Goal: Register for event/course

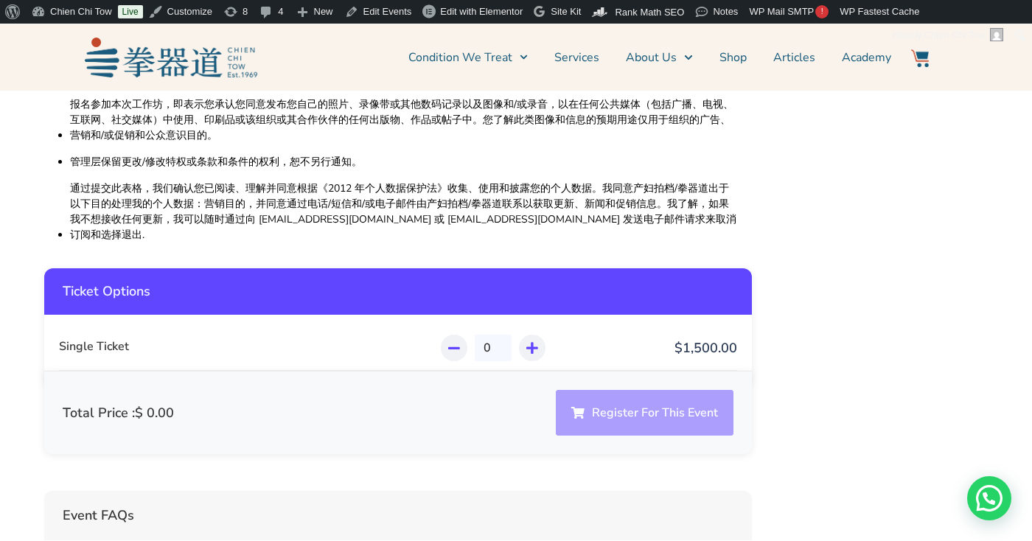
click at [585, 371] on div "Total Price : $ 0.00 Register For This Event" at bounding box center [397, 412] width 707 height 83
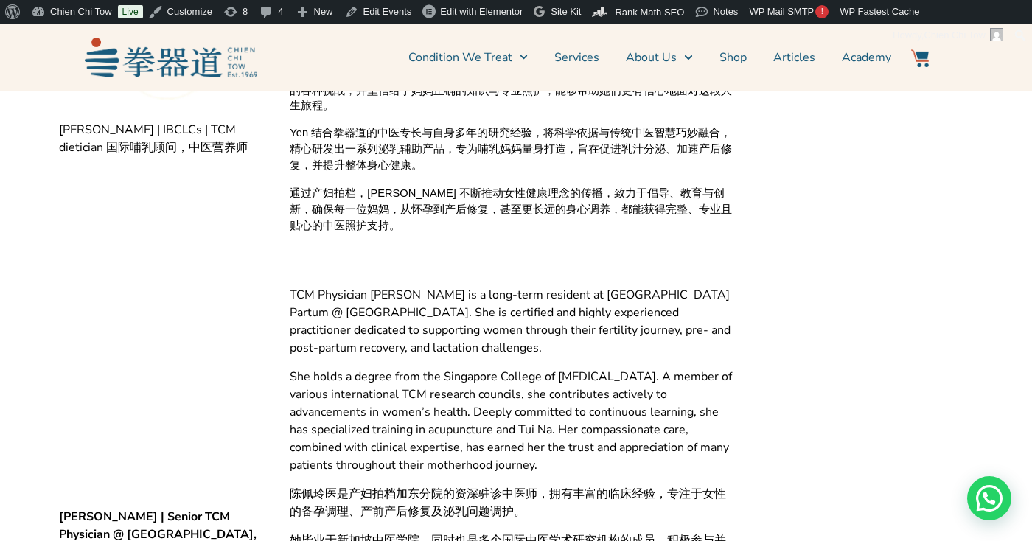
scroll to position [2527, 0]
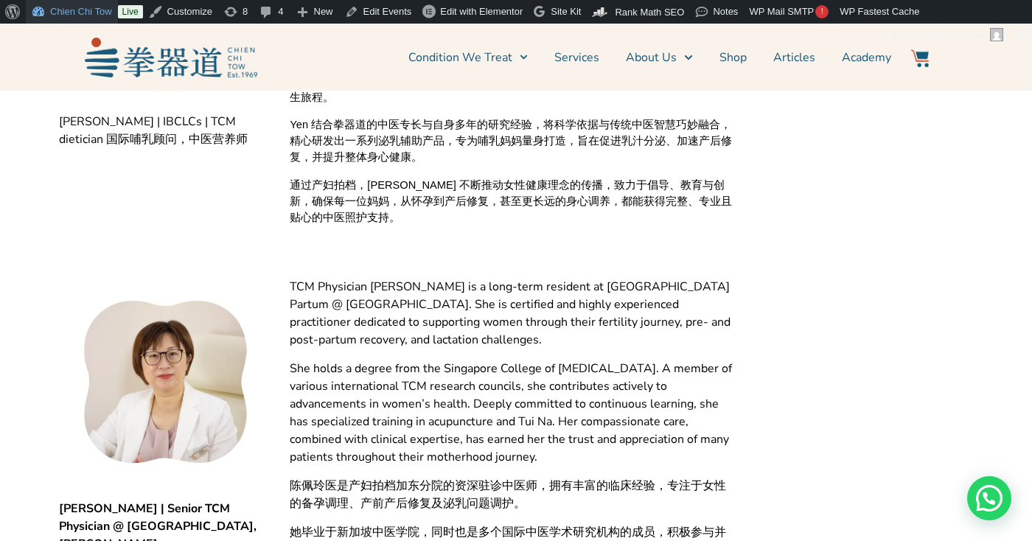
click at [77, 9] on link "Chien Chi Tow" at bounding box center [72, 12] width 92 height 24
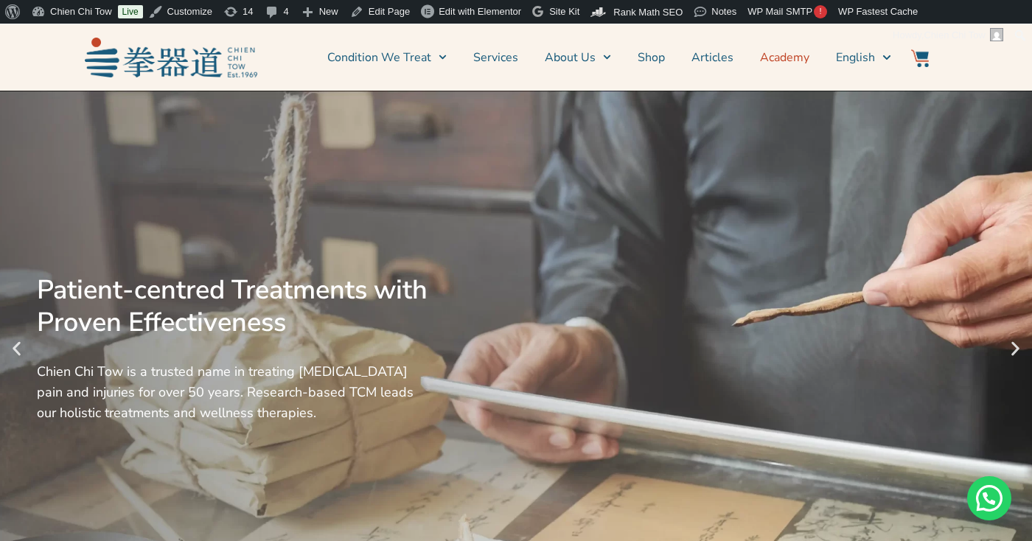
click at [769, 57] on link "Academy" at bounding box center [784, 57] width 49 height 37
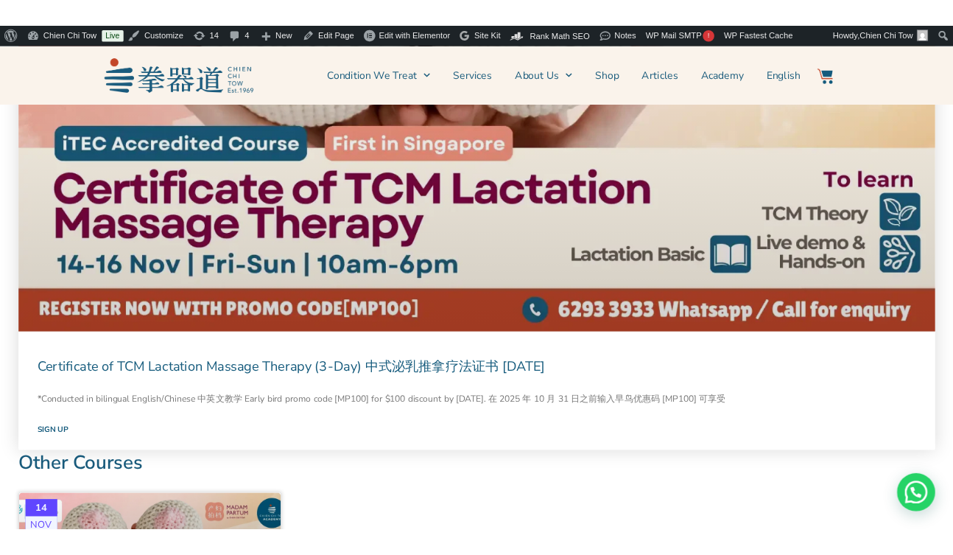
scroll to position [1475, 0]
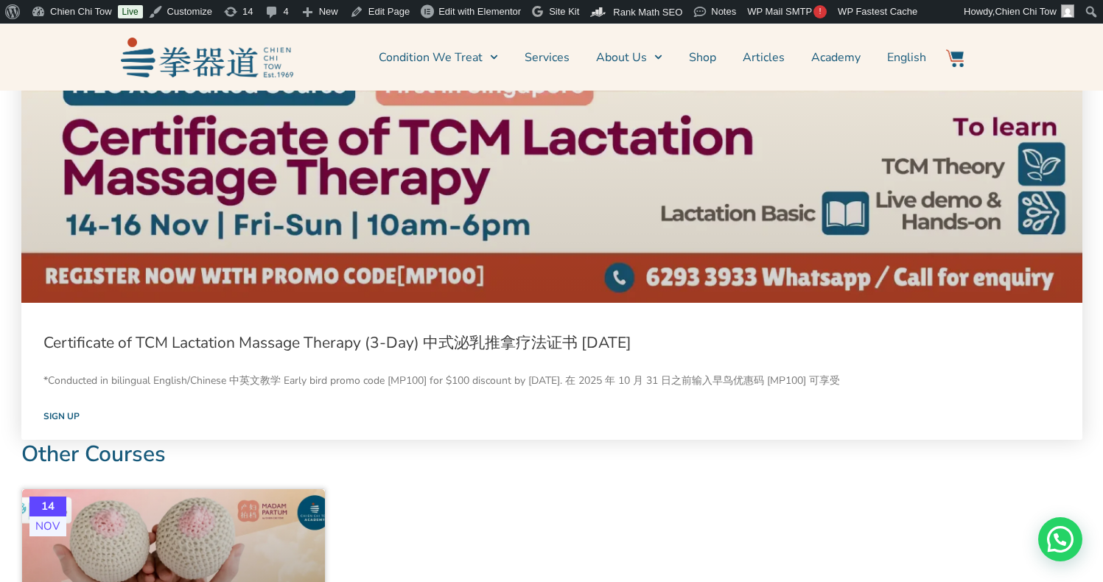
drag, startPoint x: 659, startPoint y: 341, endPoint x: 425, endPoint y: 343, distance: 233.6
click at [425, 343] on h3 "Certificate of TCM Lactation Massage Therapy (3-Day) 中式泌乳推拿疗法证书 [DATE]" at bounding box center [551, 342] width 1017 height 21
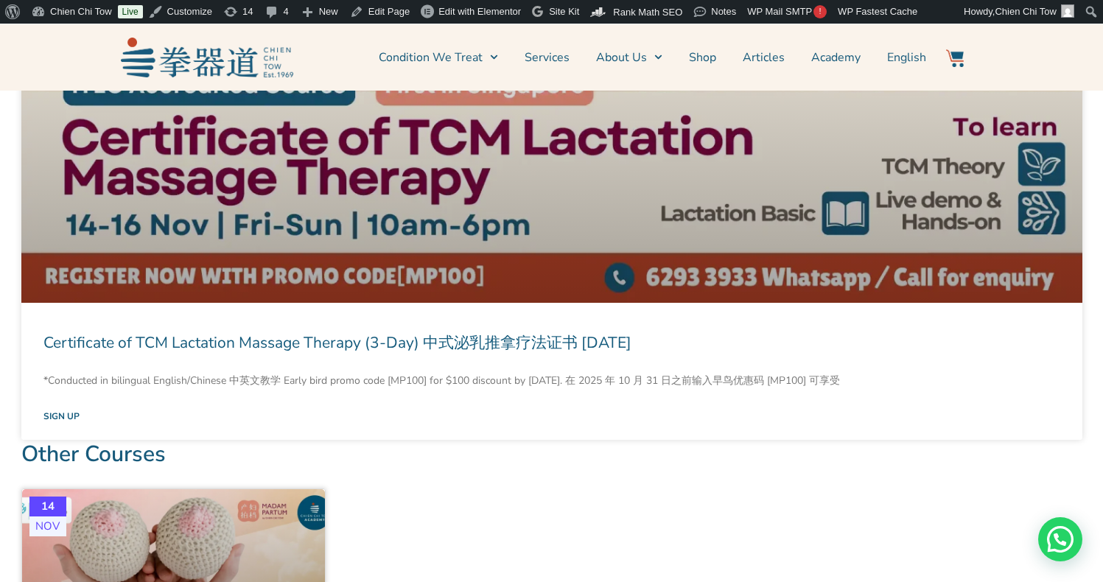
copy link "中式泌乳推拿疗法证书 Nov 2025"
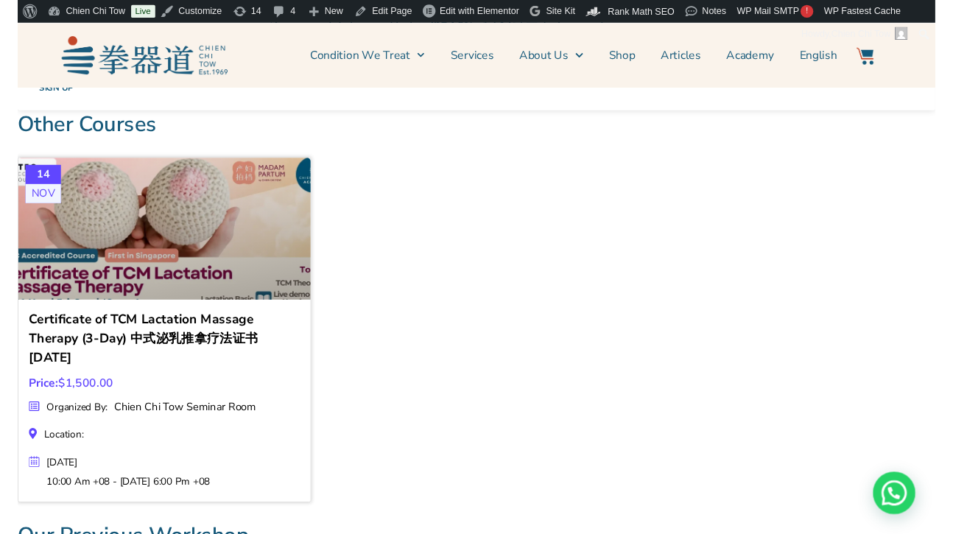
scroll to position [1674, 0]
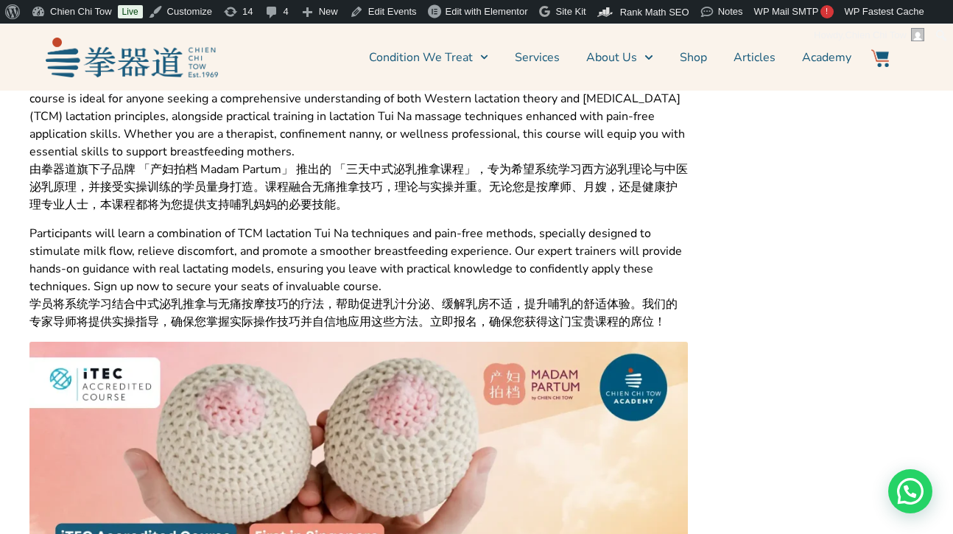
scroll to position [467, 0]
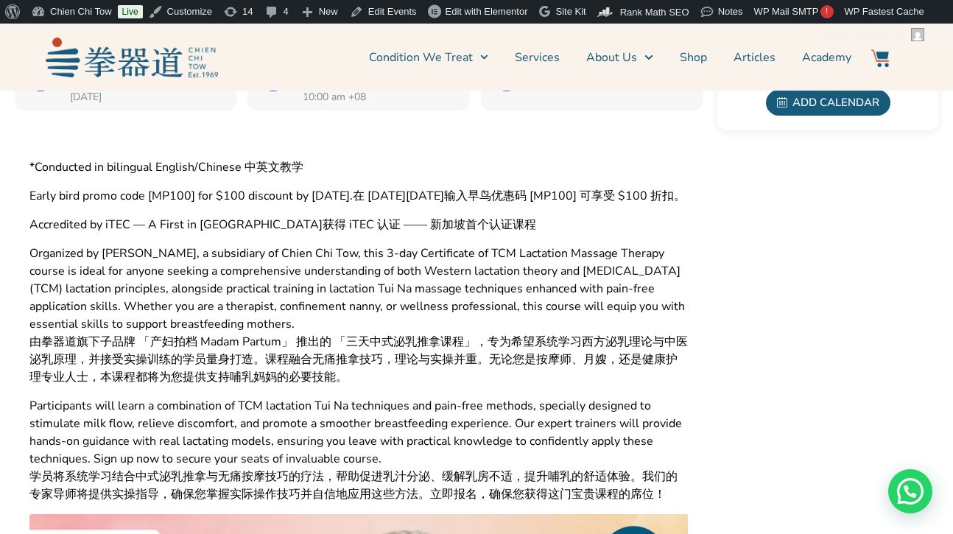
click at [400, 265] on span "Organized by Madam Partum, a subsidiary of Chien Chi Tow, this 3-day Certificat…" at bounding box center [358, 289] width 659 height 88
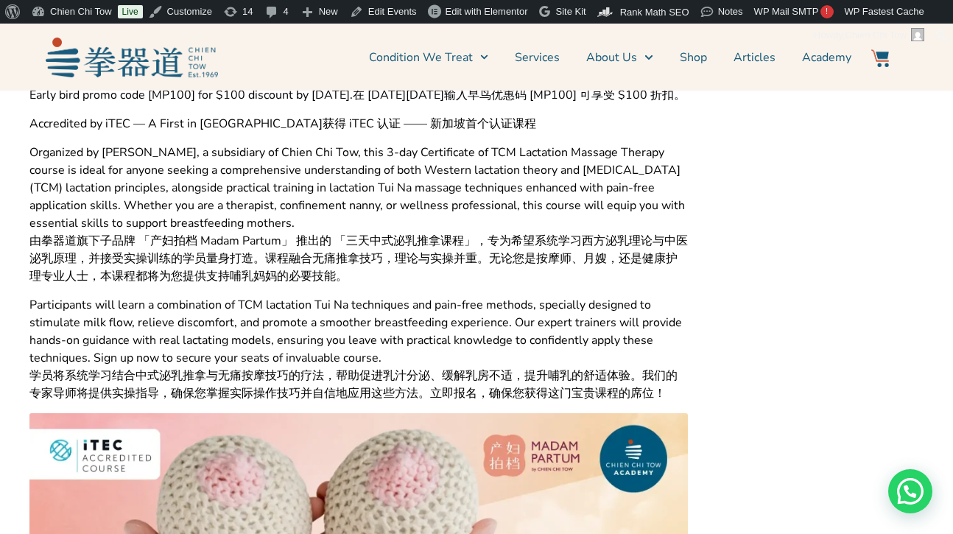
scroll to position [570, 0]
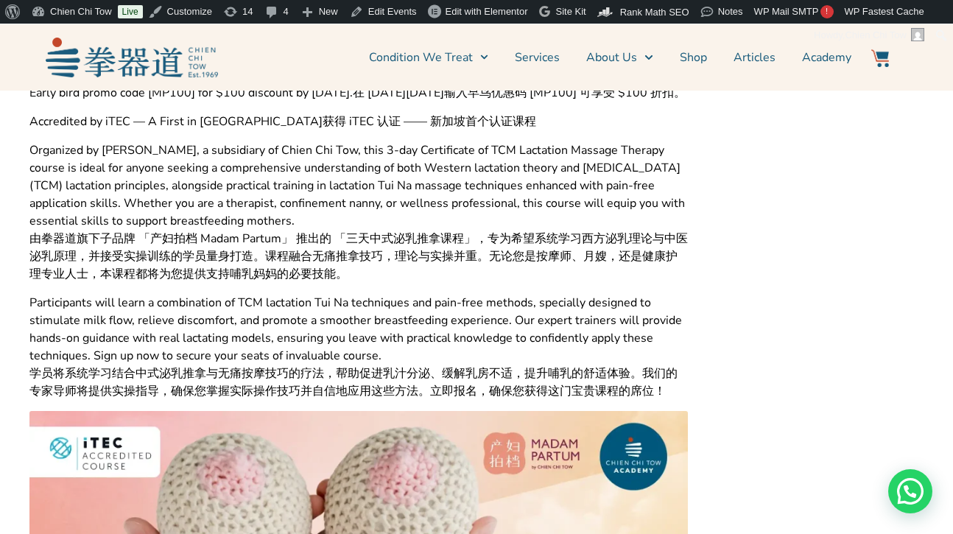
click at [352, 256] on span "由拳器道旗下子品牌 「产妇拍档 Madam Partum」 推出的 「三天中式泌乳推拿课程」，专为希望系统学习西方泌乳理论与中医泌乳原理，并接受实操训练的学员…" at bounding box center [358, 256] width 659 height 53
drag, startPoint x: 352, startPoint y: 256, endPoint x: 447, endPoint y: 256, distance: 95.1
click at [447, 256] on span "由拳器道旗下子品牌 「产妇拍档 Madam Partum」 推出的 「三天中式泌乳推拿课程」，专为希望系统学习西方泌乳理论与中医泌乳原理，并接受实操训练的学员…" at bounding box center [358, 256] width 659 height 53
copy span "三天中式泌乳推拿课程"
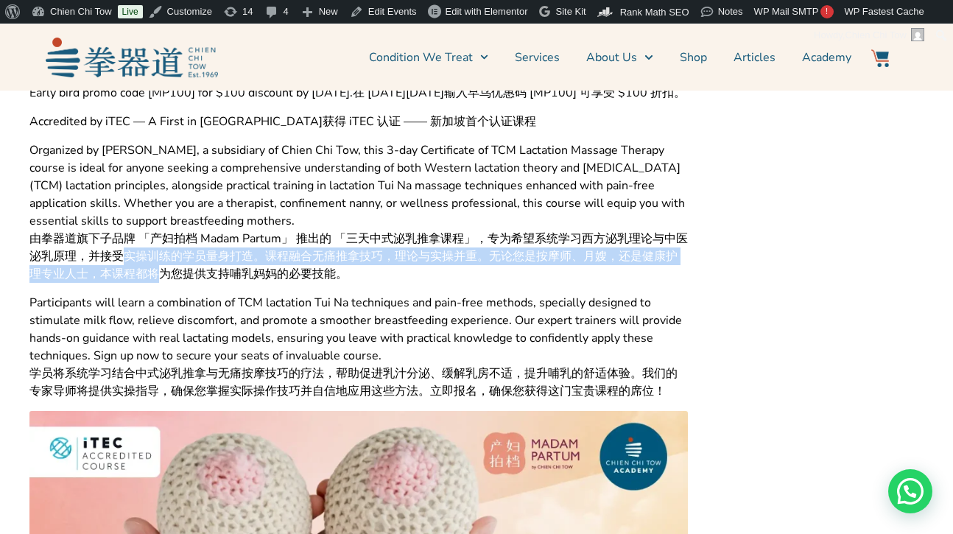
drag, startPoint x: 139, startPoint y: 272, endPoint x: 177, endPoint y: 281, distance: 39.5
click at [177, 281] on span "由拳器道旗下子品牌 「产妇拍档 Madam Partum」 推出的 「三天中式泌乳推拿课程」，专为希望系统学习西方泌乳理论与中医泌乳原理，并接受实操训练的学员…" at bounding box center [358, 256] width 659 height 53
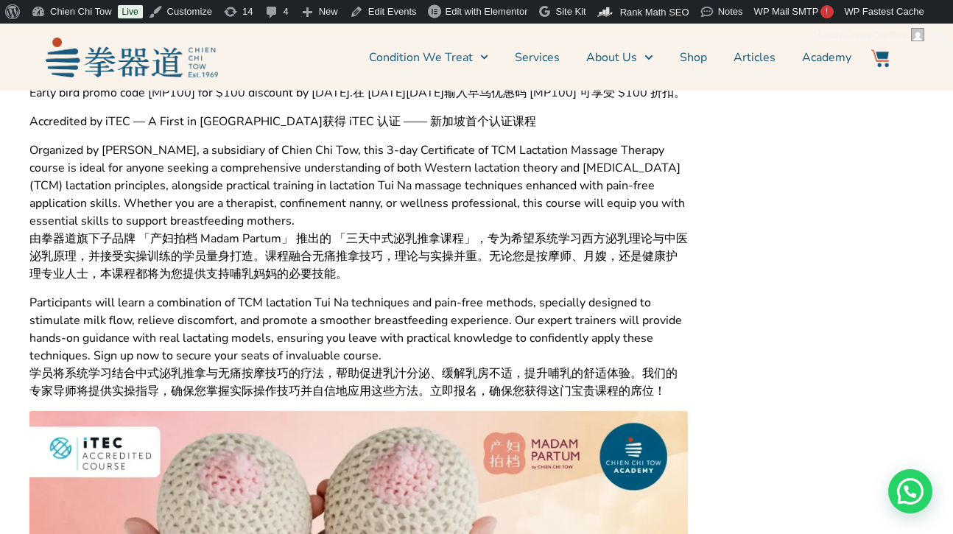
click at [29, 248] on span "由拳器道旗下子品牌 「产妇拍档 Madam Partum」 推出的 「三天中式泌乳推拿课程」，专为希望系统学习西方泌乳理论与中医泌乳原理，并接受实操训练的学员…" at bounding box center [358, 256] width 659 height 53
drag, startPoint x: 29, startPoint y: 248, endPoint x: 197, endPoint y: 256, distance: 167.5
click at [197, 256] on span "由拳器道旗下子品牌 「产妇拍档 Madam Partum」 推出的 「三天中式泌乳推拿课程」，专为希望系统学习西方泌乳理论与中医泌乳原理，并接受实操训练的学员…" at bounding box center [358, 256] width 659 height 53
copy span "由拳器道旗下子品牌 「产妇拍档"
click at [299, 256] on span "由拳器道旗下子品牌 「产妇拍档 Madam Partum」 推出的 「三天中式泌乳推拿课程」，专为希望系统学习西方泌乳理论与中医泌乳原理，并接受实操训练的学员…" at bounding box center [358, 256] width 659 height 53
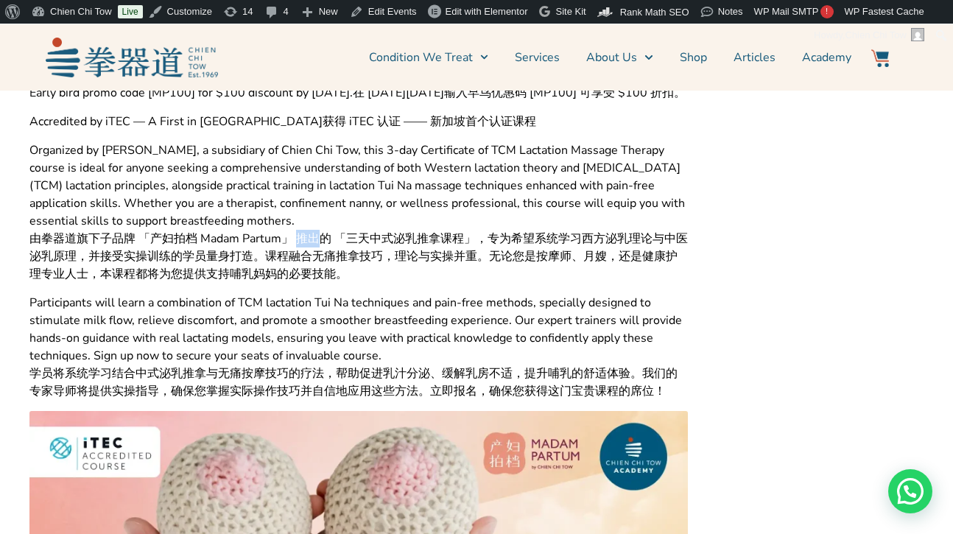
drag, startPoint x: 299, startPoint y: 256, endPoint x: 310, endPoint y: 255, distance: 11.1
click at [310, 255] on span "由拳器道旗下子品牌 「产妇拍档 Madam Partum」 推出的 「三天中式泌乳推拿课程」，专为希望系统学习西方泌乳理论与中医泌乳原理，并接受实操训练的学员…" at bounding box center [358, 256] width 659 height 53
copy span "推出"
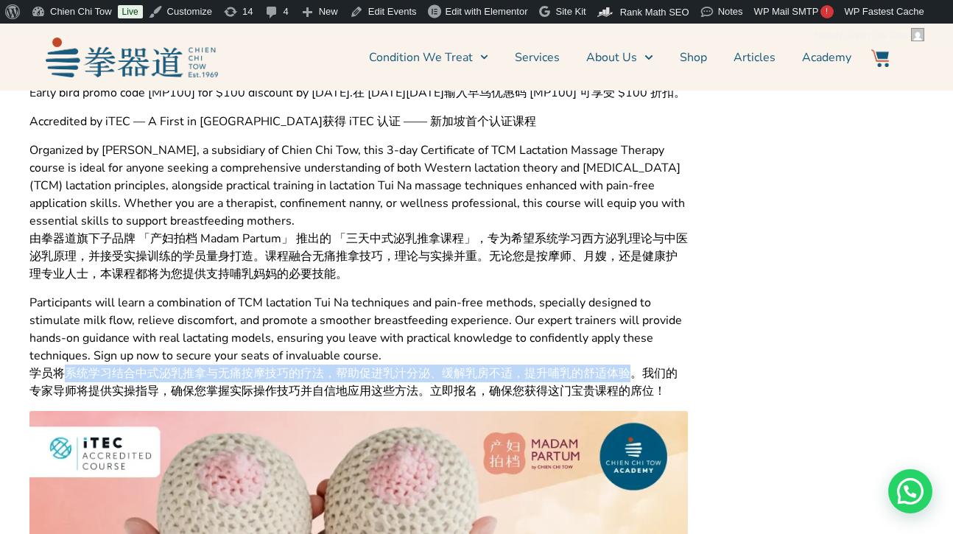
drag, startPoint x: 66, startPoint y: 391, endPoint x: 631, endPoint y: 385, distance: 565.9
click at [631, 385] on span "学员将系统学习结合中式泌乳推拿与无痛按摩技巧的疗法，帮助促进乳汁分泌、缓解乳房不适，提升哺乳的舒适体验。我们的专家导师将提供实操指导，确保您掌握实际操作技巧并…" at bounding box center [358, 382] width 659 height 35
copy span "系统学习结合中式泌乳推拿与无痛按摩技巧的疗法，帮助促进乳汁分泌、缓解乳房不适，提升哺乳的舒适体验"
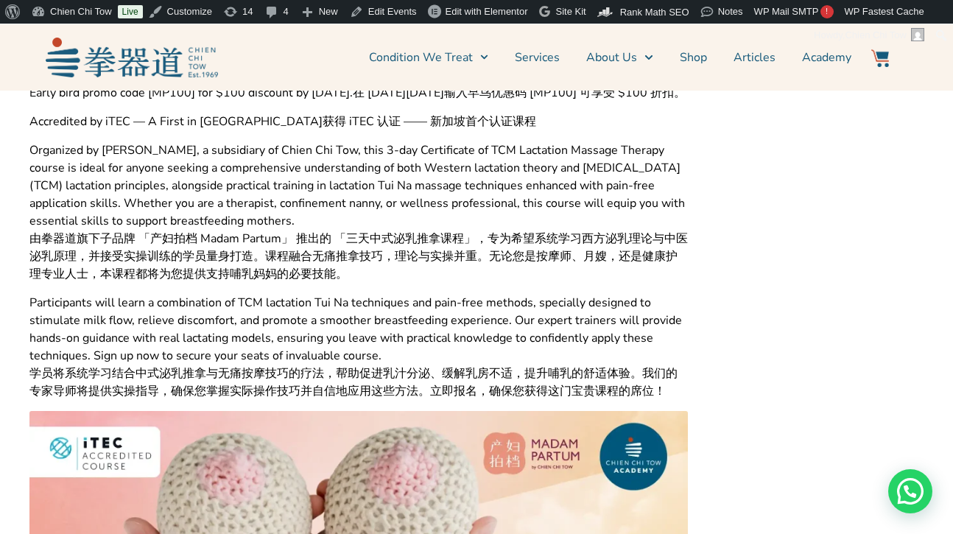
click at [434, 400] on span "学员将系统学习结合中式泌乳推拿与无痛按摩技巧的疗法，帮助促进乳汁分泌、缓解乳房不适，提升哺乳的舒适体验。我们的专家导师将提供实操指导，确保您掌握实际操作技巧并…" at bounding box center [358, 382] width 659 height 35
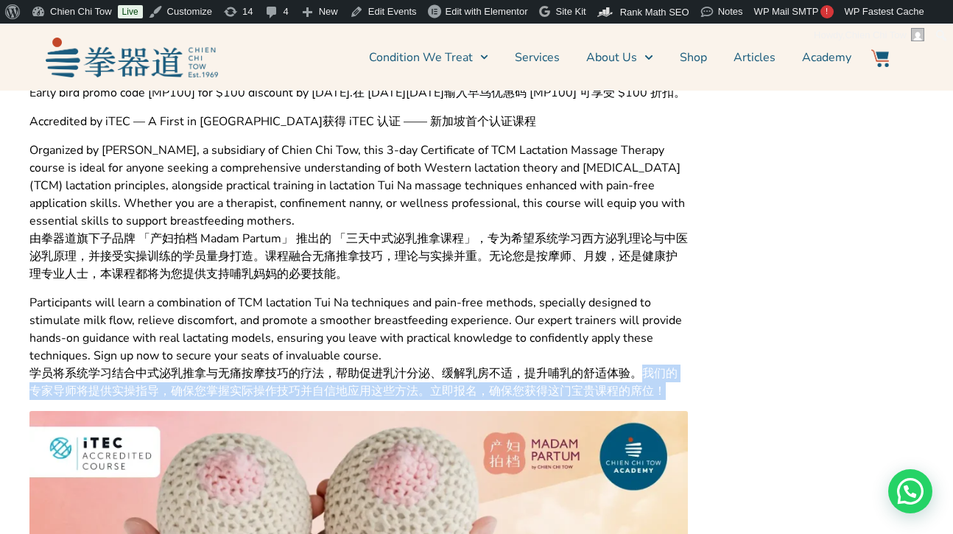
drag, startPoint x: 645, startPoint y: 386, endPoint x: 665, endPoint y: 413, distance: 33.3
click at [665, 400] on span "学员将系统学习结合中式泌乳推拿与无痛按摩技巧的疗法，帮助促进乳汁分泌、缓解乳房不适，提升哺乳的舒适体验。我们的专家导师将提供实操指导，确保您掌握实际操作技巧并…" at bounding box center [358, 382] width 659 height 35
copy span "我们的专家导师将提供实操指导，确保您掌握实际操作技巧并自信地应用这些方法。立即报名，确保您获得这门宝贵课程的席位！"
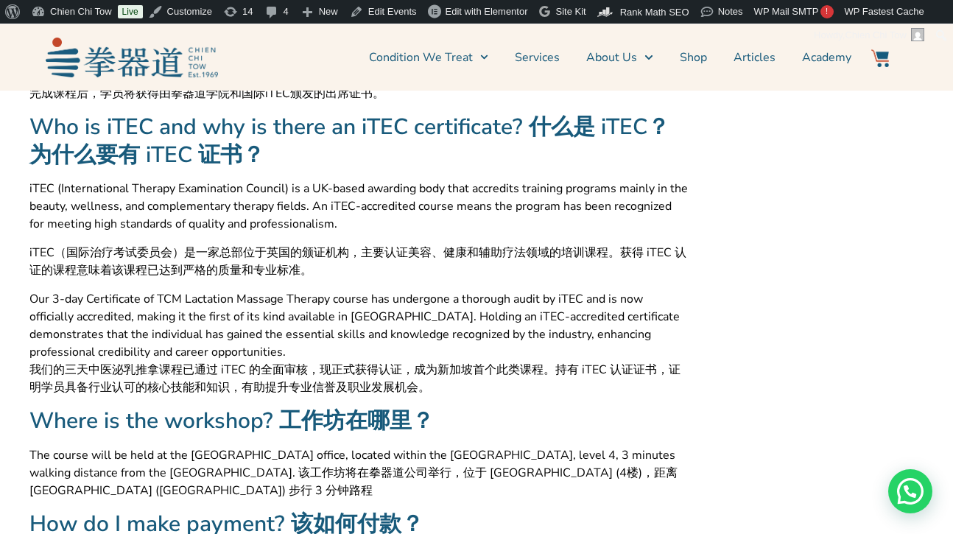
scroll to position [1997, 0]
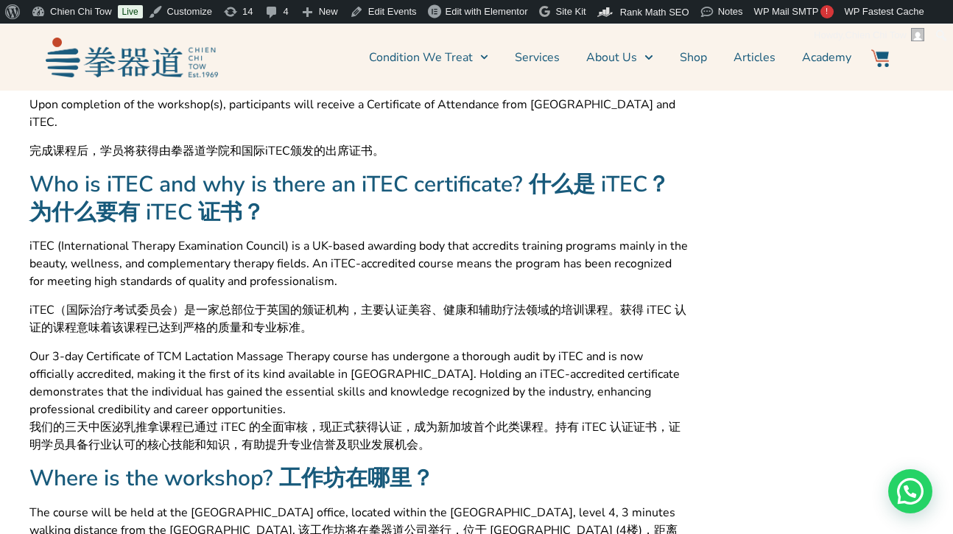
click at [69, 326] on span "iTEC（国际治疗考试委员会）是一家总部位于英国的颁证机构，主要认证美容、健康和辅助疗法领域的培训课程。获得 iTEC 认证的课程意味着该课程已达到严格的质量…" at bounding box center [358, 318] width 659 height 35
drag, startPoint x: 69, startPoint y: 326, endPoint x: 160, endPoint y: 325, distance: 90.6
click at [160, 325] on span "iTEC（国际治疗考试委员会）是一家总部位于英国的颁证机构，主要认证美容、健康和辅助疗法领域的培训课程。获得 iTEC 认证的课程意味着该课程已达到严格的质量…" at bounding box center [358, 318] width 659 height 35
copy span "国际治疗考试委员会"
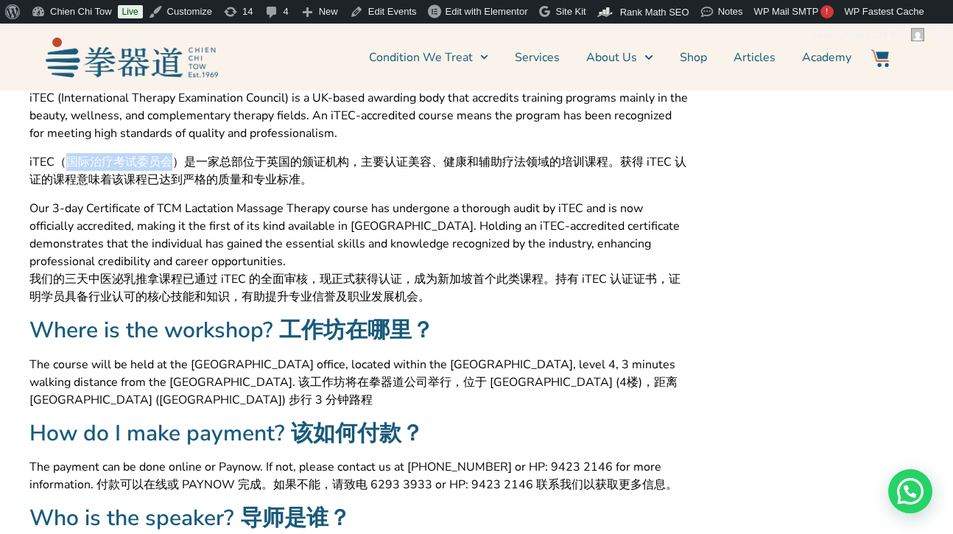
scroll to position [2158, 0]
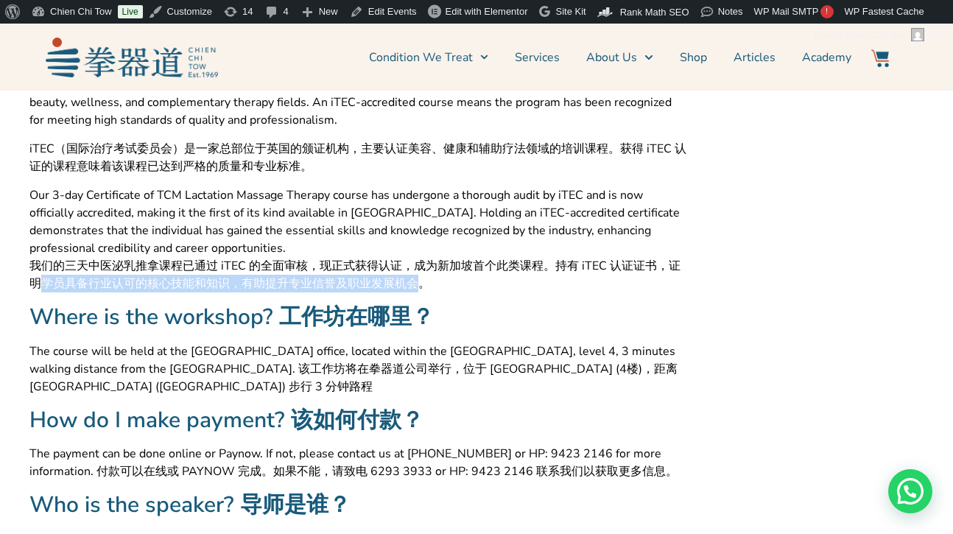
drag, startPoint x: 43, startPoint y: 298, endPoint x: 416, endPoint y: 301, distance: 373.6
click at [416, 293] on span "我们的三天中医泌乳推拿课程已通过 iTEC 的全面审核，现正式获得认证，成为新加坡首个此类课程。持有 iTEC 认证证书，证明学员具备行业认可的核心技能和知识…" at bounding box center [358, 274] width 659 height 35
copy span "学员具备行业认可的核心技能和知识，有助提升专业信誉及职业发展机会"
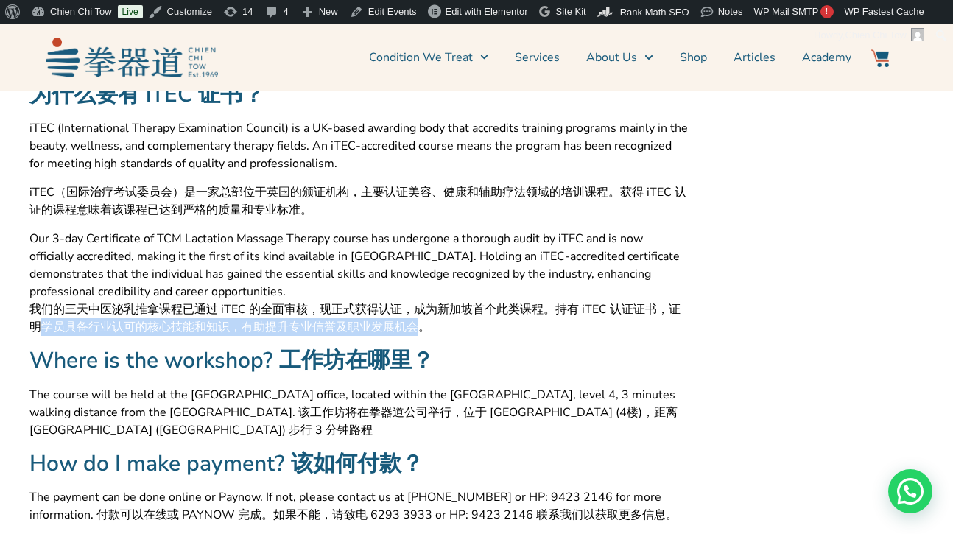
scroll to position [2026, 0]
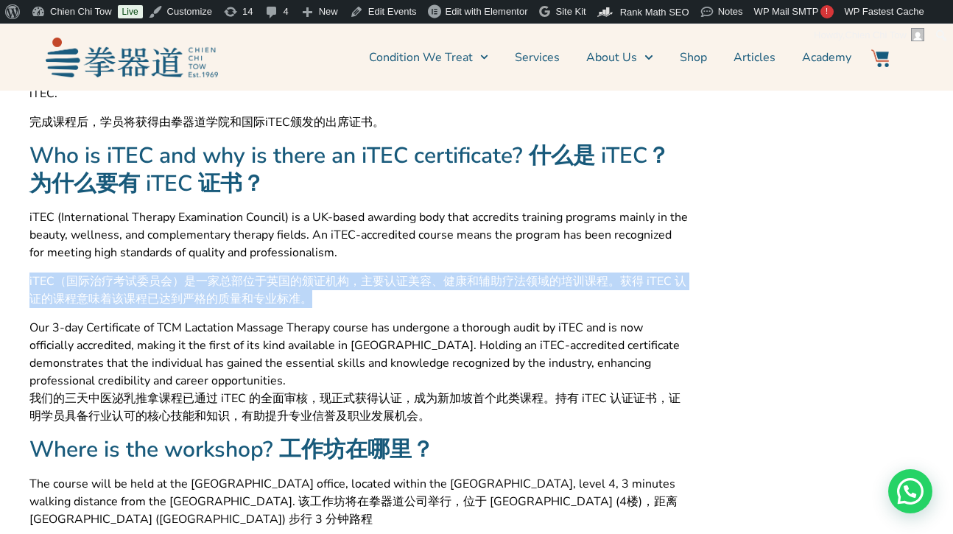
drag, startPoint x: 27, startPoint y: 294, endPoint x: 328, endPoint y: 312, distance: 301.2
copy span "iTEC（国际治疗考试委员会）是一家总部位于英国的颁证机构，主要认证美容、健康和辅助疗法领域的培训课程。获得 iTEC 认证的课程意味着该课程已达到严格的质量…"
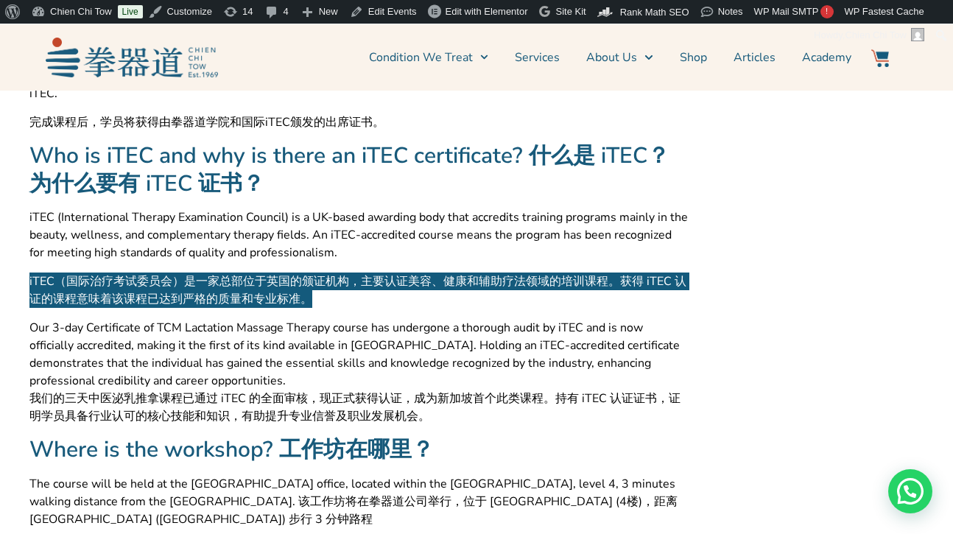
click at [554, 292] on span "iTEC（国际治疗考试委员会）是一家总部位于英国的颁证机构，主要认证美容、健康和辅助疗法领域的培训课程。获得 iTEC 认证的课程意味着该课程已达到严格的质量…" at bounding box center [358, 290] width 659 height 35
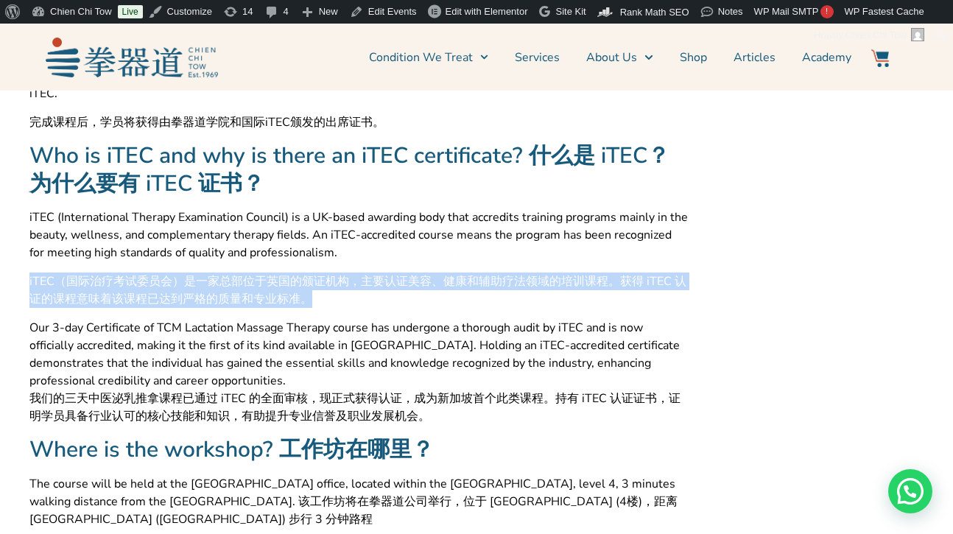
drag, startPoint x: 397, startPoint y: 284, endPoint x: 337, endPoint y: 291, distance: 60.9
click at [395, 285] on div "iTEC (International Therapy Examination Council) is a UK-based awarding body th…" at bounding box center [358, 317] width 659 height 217
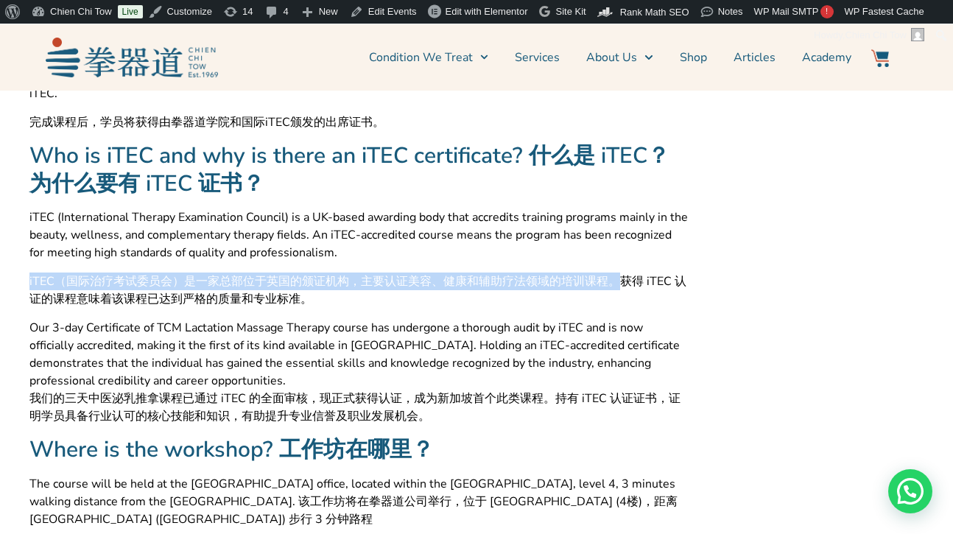
drag, startPoint x: 29, startPoint y: 293, endPoint x: 615, endPoint y: 288, distance: 585.1
copy span "iTEC（国际治疗考试委员会）是一家总部位于英国的颁证机构，主要认证美容、健康和辅助疗法领域的培训课程。"
click at [623, 291] on span "iTEC（国际治疗考试委员会）是一家总部位于英国的颁证机构，主要认证美容、健康和辅助疗法领域的培训课程。获得 iTEC 认证的课程意味着该课程已达到严格的质量…" at bounding box center [358, 290] width 659 height 35
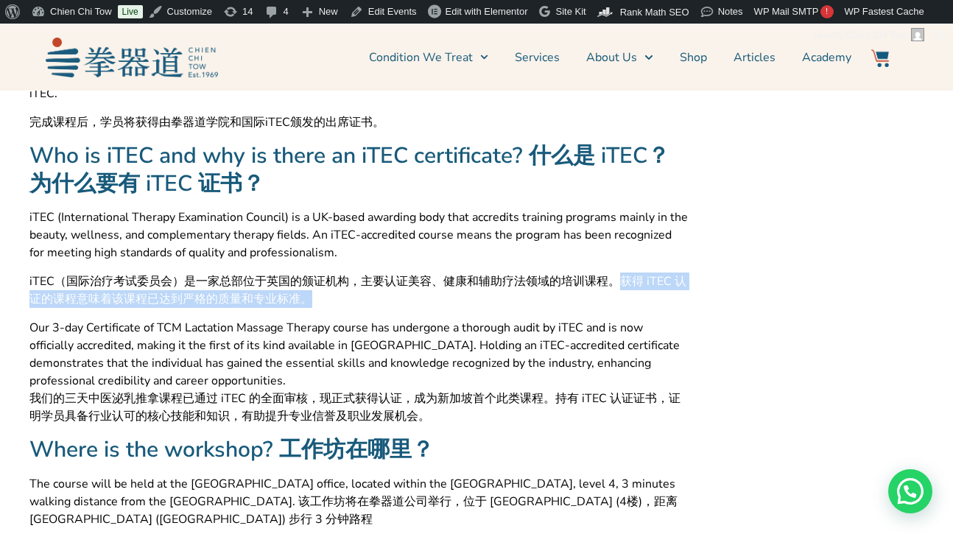
drag, startPoint x: 623, startPoint y: 291, endPoint x: 314, endPoint y: 312, distance: 310.2
click at [314, 308] on span "iTEC（国际治疗考试委员会）是一家总部位于英国的颁证机构，主要认证美容、健康和辅助疗法领域的培训课程。获得 iTEC 认证的课程意味着该课程已达到严格的质量…" at bounding box center [358, 290] width 659 height 35
click at [570, 237] on span "iTEC (International Therapy Examination Council) is a UK-based awarding body th…" at bounding box center [358, 235] width 659 height 53
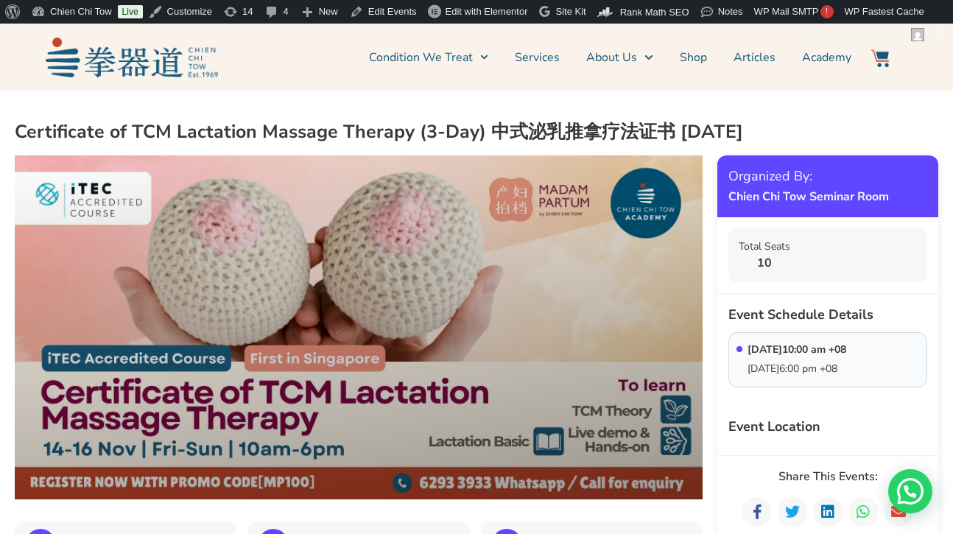
scroll to position [0, 0]
drag, startPoint x: 494, startPoint y: 129, endPoint x: 664, endPoint y: 134, distance: 169.6
click at [664, 134] on h2 "Certificate of TCM Lactation Massage Therapy (3-Day) 中式泌乳推拿疗法证书 Nov 2025" at bounding box center [477, 132] width 924 height 24
copy h2 "中式泌乳推拿疗法证"
click at [671, 125] on h2 "Certificate of TCM Lactation Massage Therapy (3-Day) 中式泌乳推拿疗法证书 Nov 2025" at bounding box center [477, 132] width 924 height 24
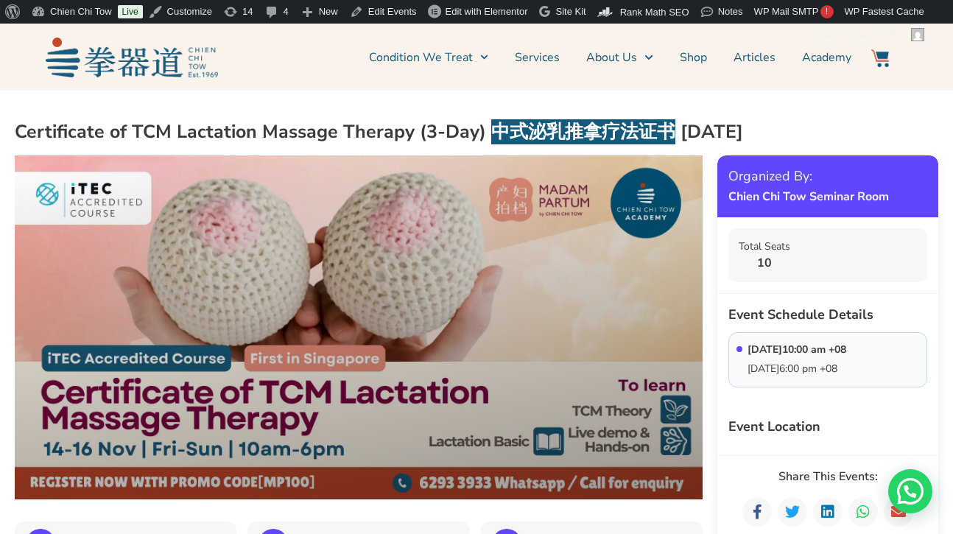
drag, startPoint x: 10, startPoint y: 100, endPoint x: 651, endPoint y: 121, distance: 642.1
click at [651, 121] on h2 "Certificate of TCM Lactation Massage Therapy (3-Day) 中式泌乳推拿疗法证书 Nov 2025" at bounding box center [477, 132] width 924 height 24
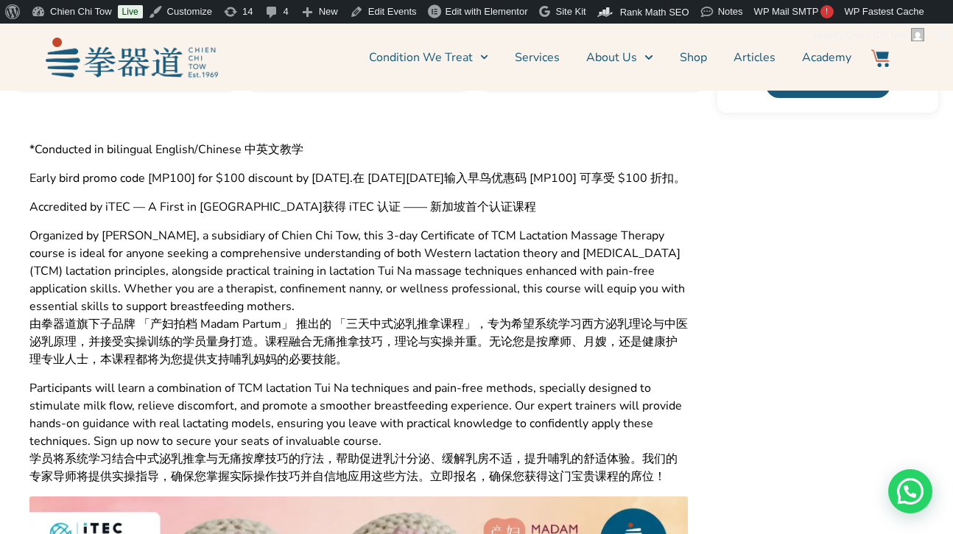
scroll to position [499, 0]
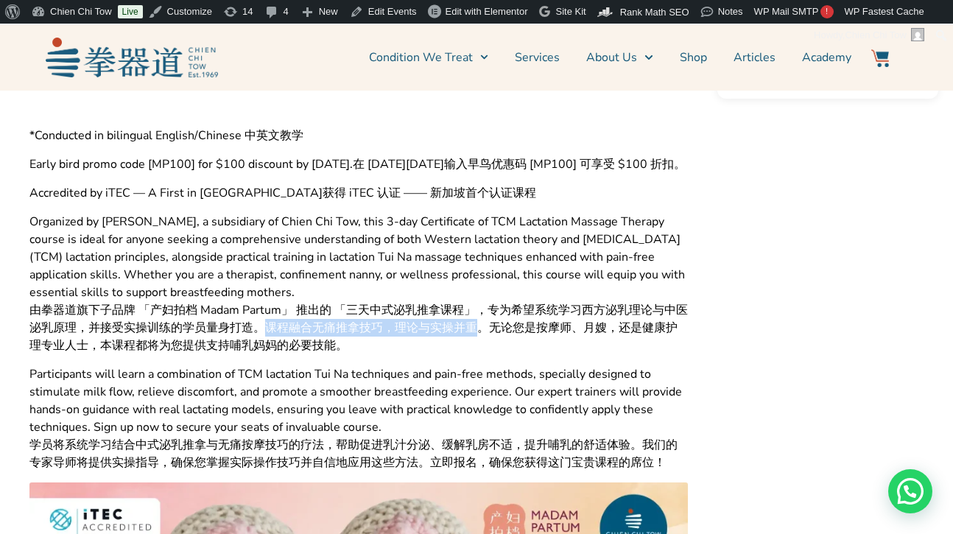
drag, startPoint x: 282, startPoint y: 343, endPoint x: 487, endPoint y: 346, distance: 204.9
click at [487, 346] on span "由拳器道旗下子品牌 「产妇拍档 Madam Partum」 推出的 「三天中式泌乳推拿课程」，专为希望系统学习西方泌乳理论与中医泌乳原理，并接受实操训练的学员…" at bounding box center [358, 327] width 659 height 53
click at [115, 354] on span "由拳器道旗下子品牌 「产妇拍档 Madam Partum」 推出的 「三天中式泌乳推拿课程」，专为希望系统学习西方泌乳理论与中医泌乳原理，并接受实操训练的学员…" at bounding box center [358, 327] width 659 height 53
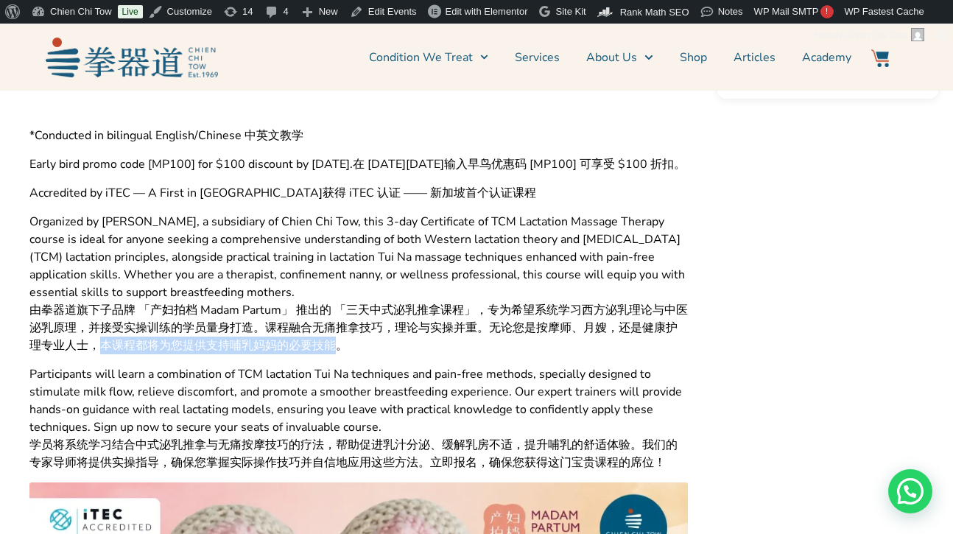
drag, startPoint x: 111, startPoint y: 362, endPoint x: 352, endPoint y: 364, distance: 241.7
click at [352, 354] on span "由拳器道旗下子品牌 「产妇拍档 Madam Partum」 推出的 「三天中式泌乳推拿课程」，专为希望系统学习西方泌乳理论与中医泌乳原理，并接受实操训练的学员…" at bounding box center [358, 327] width 659 height 53
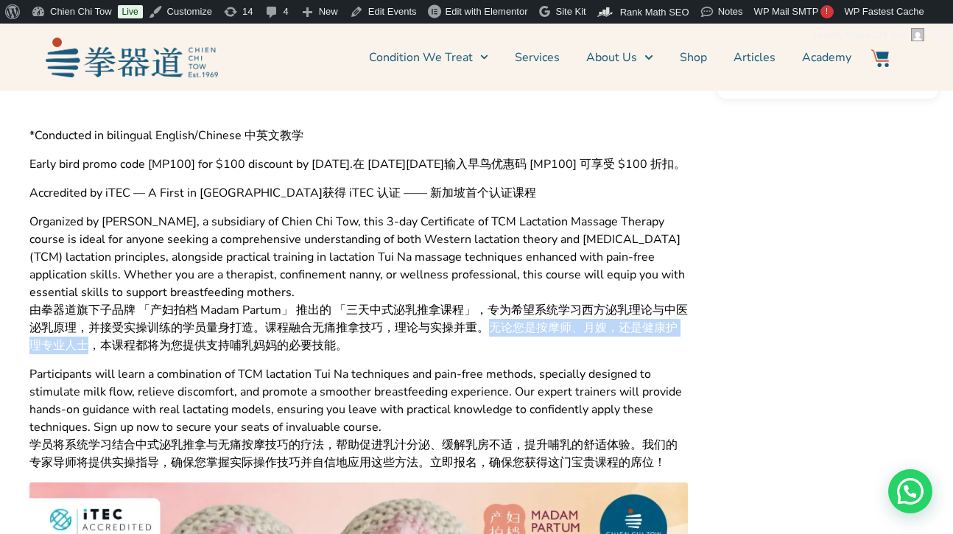
drag, startPoint x: 505, startPoint y: 343, endPoint x: 98, endPoint y: 364, distance: 408.0
click at [98, 354] on span "由拳器道旗下子品牌 「产妇拍档 Madam Partum」 推出的 「三天中式泌乳推拿课程」，专为希望系统学习西方泌乳理论与中医泌乳原理，并接受实操训练的学员…" at bounding box center [358, 327] width 659 height 53
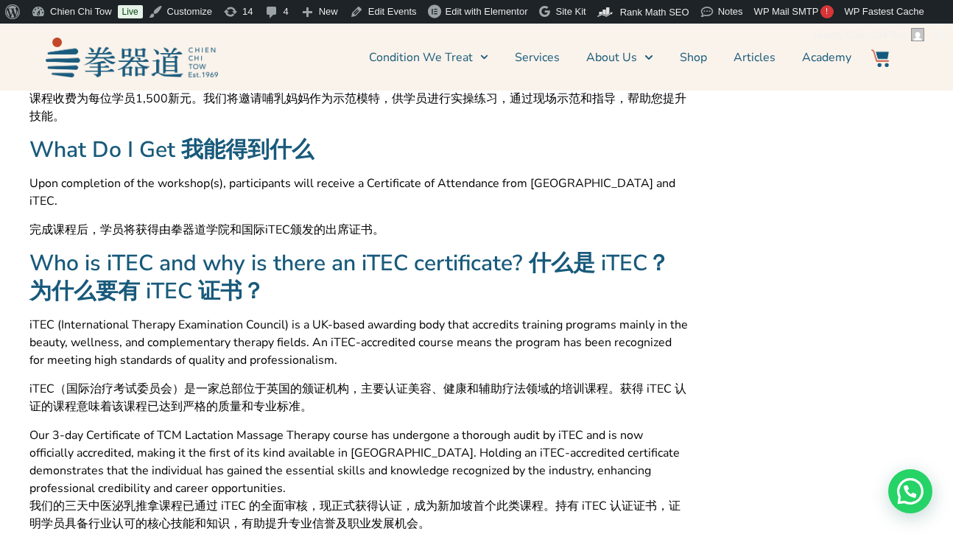
scroll to position [1934, 0]
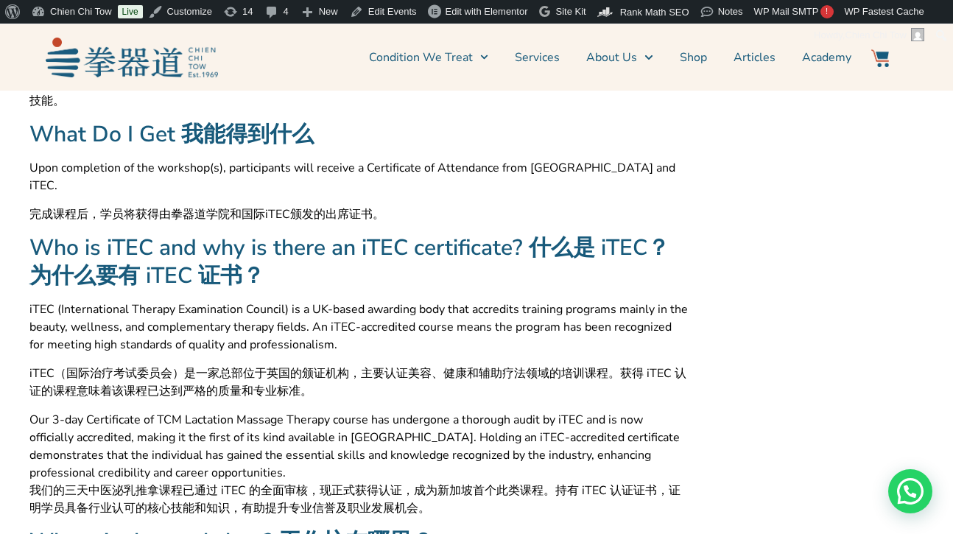
click at [30, 385] on span "iTEC（国际治疗考试委员会）是一家总部位于英国的颁证机构，主要认证美容、健康和辅助疗法领域的培训课程。获得 iTEC 认证的课程意味着该课程已达到严格的质量…" at bounding box center [358, 382] width 659 height 35
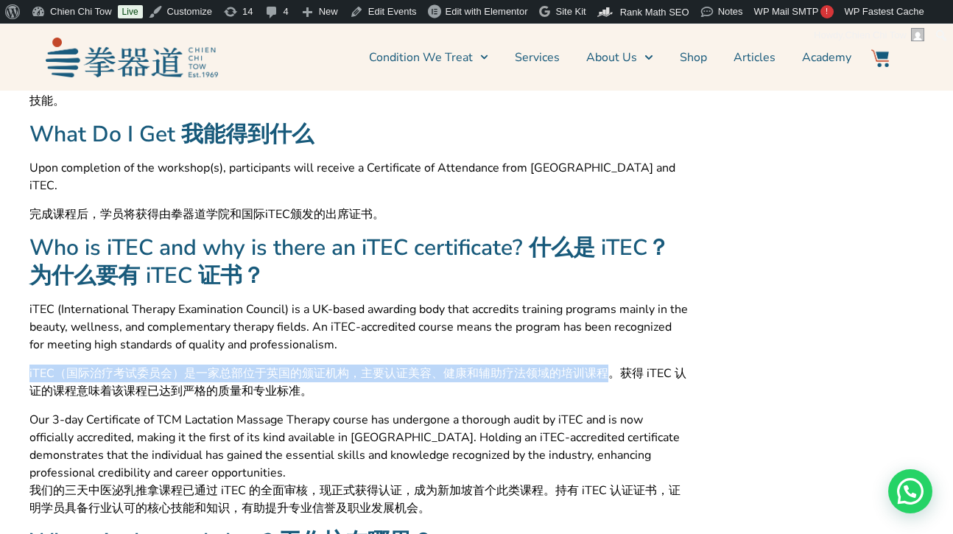
drag, startPoint x: 30, startPoint y: 385, endPoint x: 593, endPoint y: 388, distance: 563.0
click at [593, 388] on span "iTEC（国际治疗考试委员会）是一家总部位于英国的颁证机构，主要认证美容、健康和辅助疗法领域的培训课程。获得 iTEC 认证的课程意味着该课程已达到严格的质量…" at bounding box center [358, 382] width 659 height 35
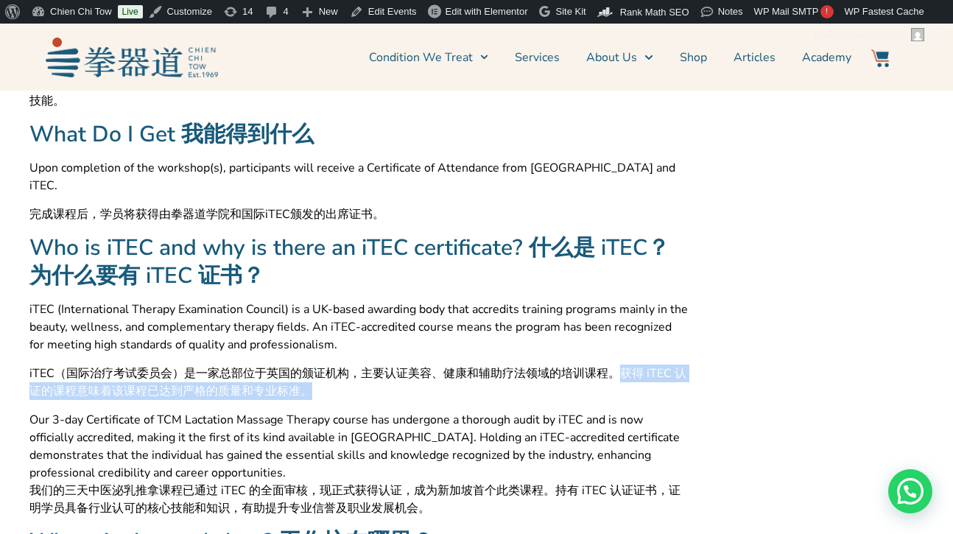
drag, startPoint x: 624, startPoint y: 387, endPoint x: 353, endPoint y: 413, distance: 272.4
click at [353, 400] on span "iTEC（国际治疗考试委员会）是一家总部位于英国的颁证机构，主要认证美容、健康和辅助疗法领域的培训课程。获得 iTEC 认证的课程意味着该课程已达到严格的质量…" at bounding box center [358, 382] width 659 height 35
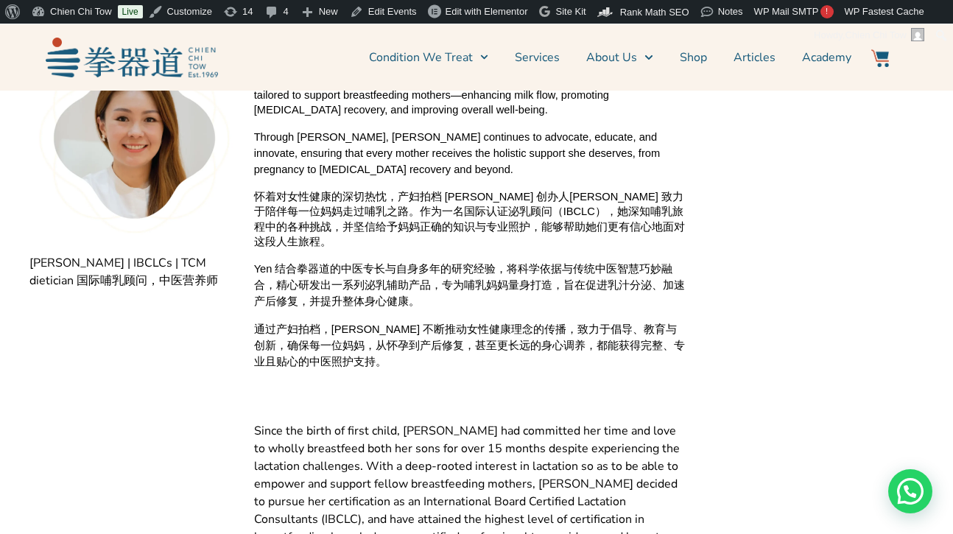
scroll to position [2722, 0]
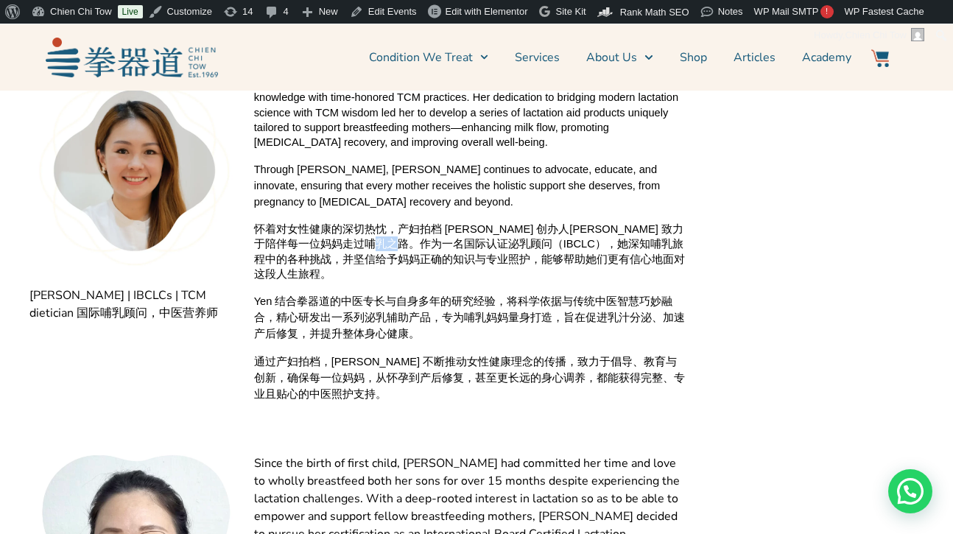
drag, startPoint x: 388, startPoint y: 252, endPoint x: 408, endPoint y: 252, distance: 20.6
click at [408, 252] on span "怀着对女性健康的深切热忱，产妇拍档 Madam Partum 创办人Yen Lim 致力于陪伴每一位妈妈走过哺乳之路。作为一名国际认证泌乳顾问（IBCLC），…" at bounding box center [471, 252] width 434 height 60
click at [397, 255] on span "怀着对女性健康的深切热忱，产妇拍档 Madam Partum 创办人Yen Lim 致力于陪伴每一位妈妈走过哺乳之路。作为一名国际认证泌乳顾问（IBCLC），…" at bounding box center [471, 252] width 434 height 60
drag, startPoint x: 396, startPoint y: 255, endPoint x: 477, endPoint y: 254, distance: 80.3
click at [477, 254] on span "怀着对女性健康的深切热忱，产妇拍档 Madam Partum 创办人Yen Lim 致力于陪伴每一位妈妈走过哺乳之路。作为一名国际认证泌乳顾问（IBCLC），…" at bounding box center [471, 252] width 434 height 60
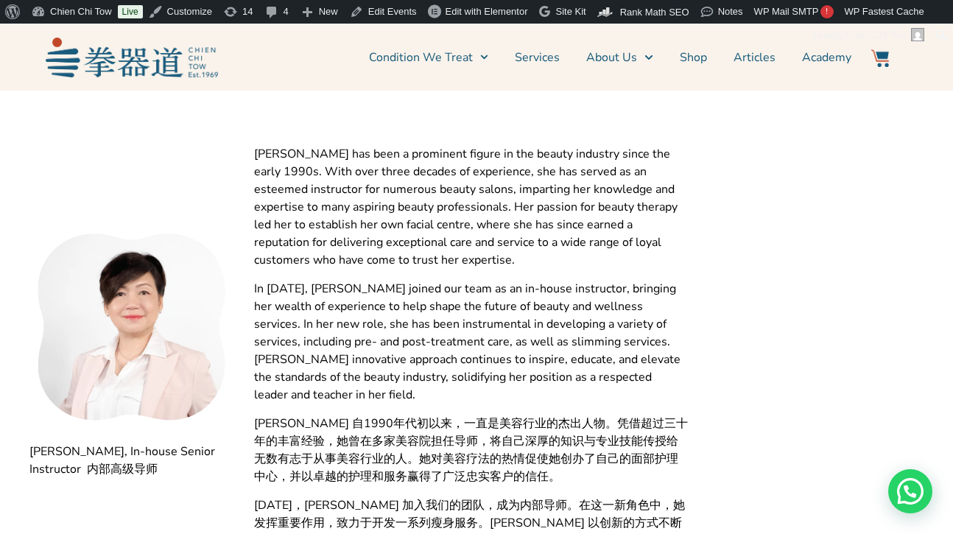
scroll to position [3414, 0]
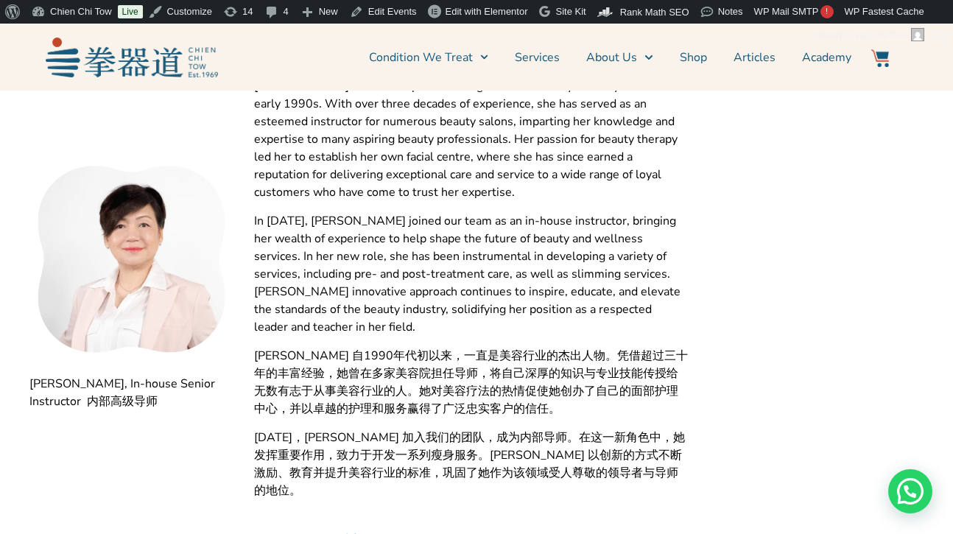
click at [493, 429] on span "2023年，Christine Tan 加入我们的团队，成为内部导师。在这一新角色中，她发挥重要作用，致力于开发一系列瘦身服务。Christine 以创新的方…" at bounding box center [471, 464] width 434 height 71
drag, startPoint x: 497, startPoint y: 428, endPoint x: 541, endPoint y: 426, distance: 43.5
click at [541, 429] on span "2023年，Christine Tan 加入我们的团队，成为内部导师。在这一新角色中，她发挥重要作用，致力于开发一系列瘦身服务。Christine 以创新的方…" at bounding box center [471, 464] width 434 height 71
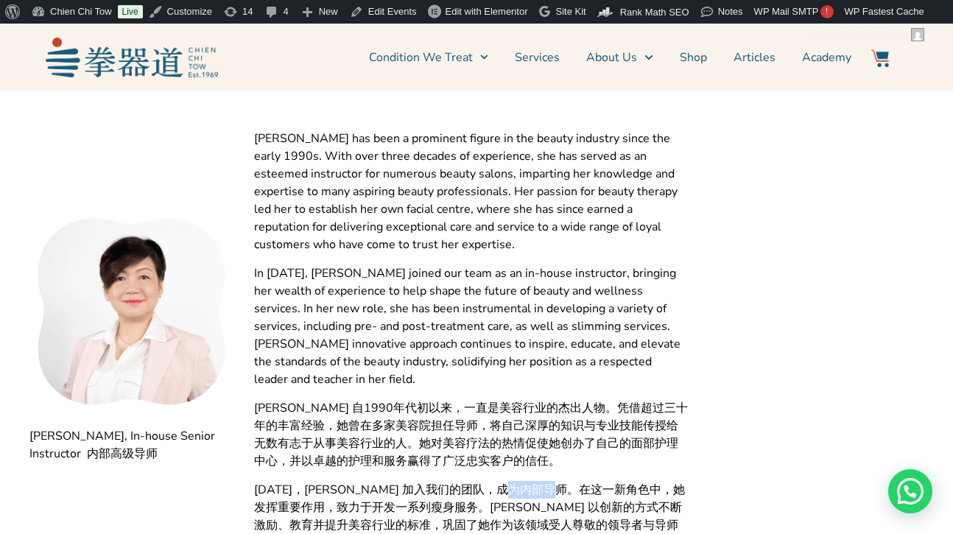
scroll to position [3357, 0]
